Goal: Navigation & Orientation: Find specific page/section

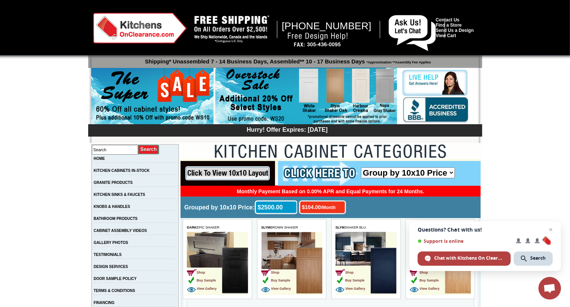
click at [72, 39] on div at bounding box center [285, 29] width 570 height 59
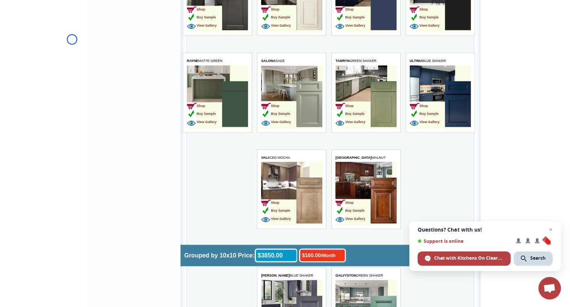
scroll to position [1676, 0]
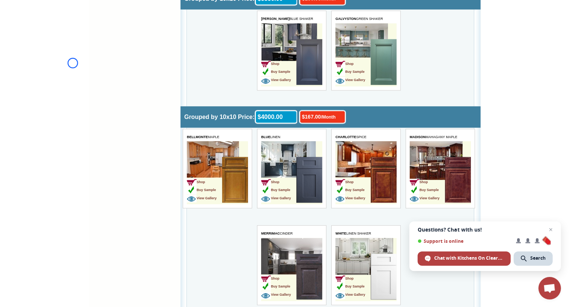
scroll to position [1929, 0]
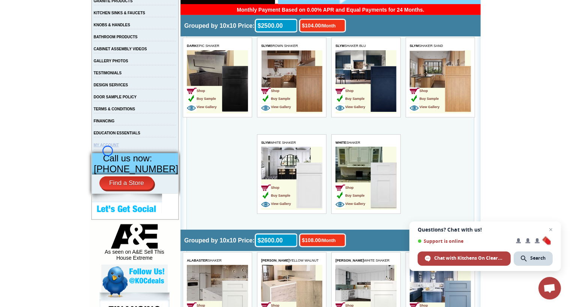
click at [108, 147] on link "MY ACCOUNT" at bounding box center [106, 145] width 25 height 4
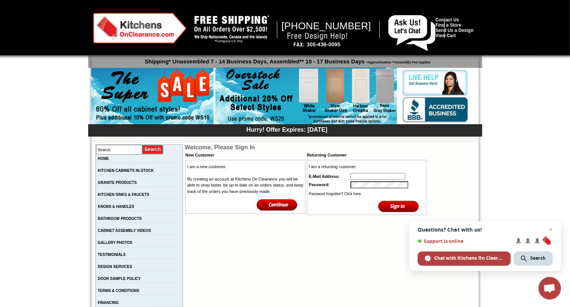
click at [108, 151] on input "Search" at bounding box center [119, 150] width 46 height 10
click at [38, 57] on div at bounding box center [285, 29] width 570 height 59
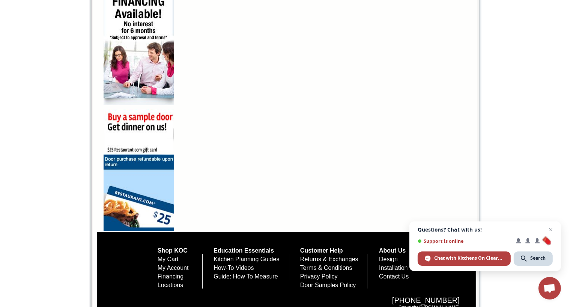
scroll to position [521, 0]
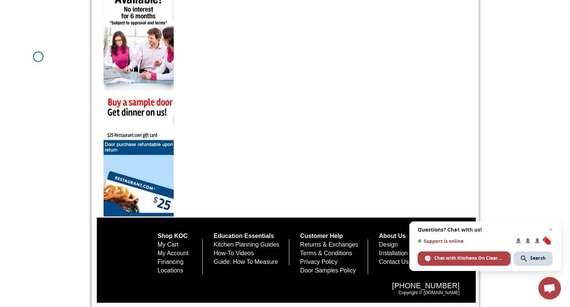
click at [394, 235] on link "About Us" at bounding box center [392, 236] width 27 height 6
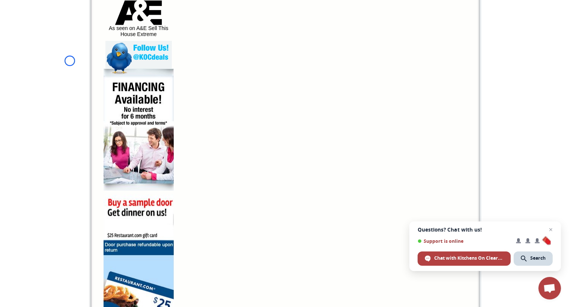
scroll to position [459, 0]
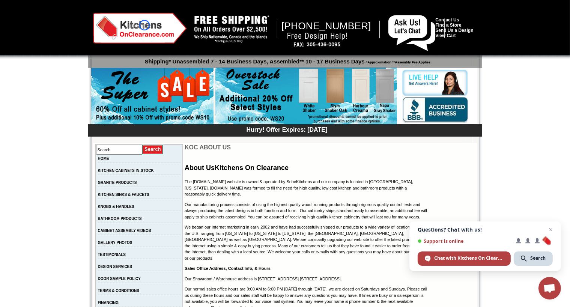
click at [145, 25] on img at bounding box center [140, 28] width 94 height 31
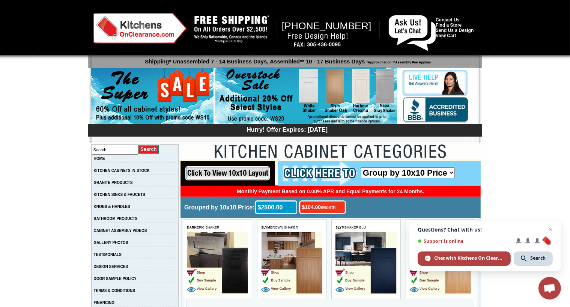
click at [42, 49] on div at bounding box center [285, 29] width 570 height 59
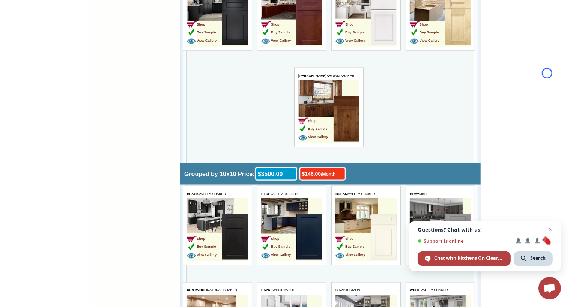
scroll to position [1244, 0]
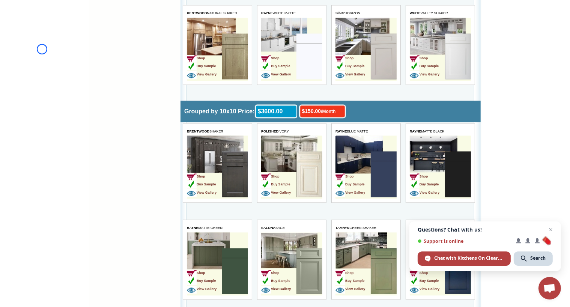
scroll to position [68, 0]
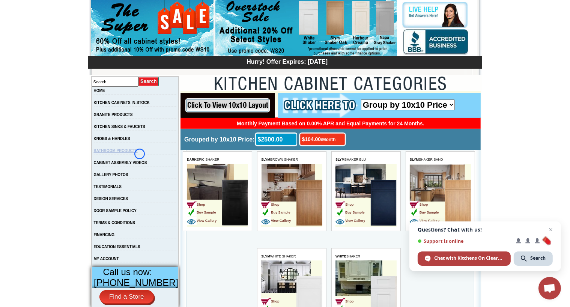
click at [138, 153] on link "BATHROOM PRODUCTS" at bounding box center [116, 151] width 44 height 4
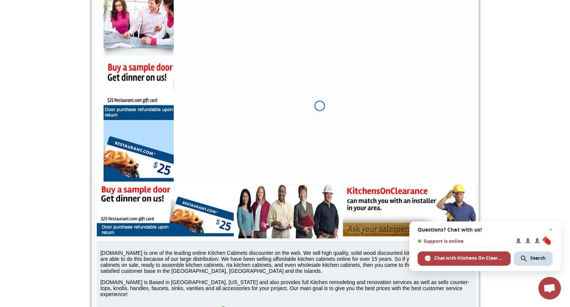
scroll to position [596, 0]
